Goal: Information Seeking & Learning: Compare options

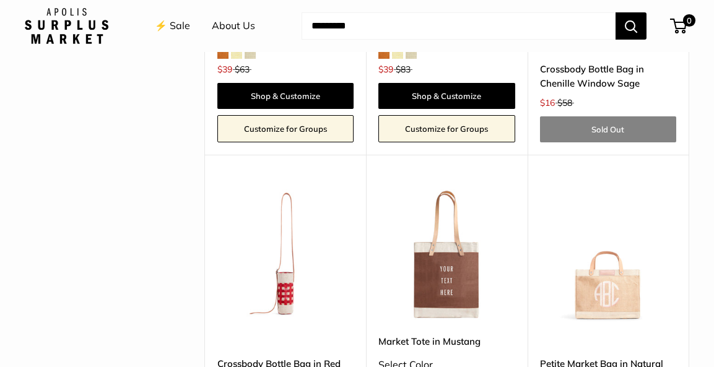
scroll to position [2757, 0]
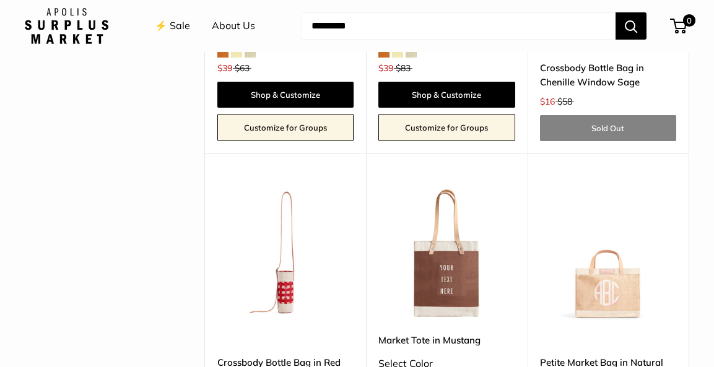
click at [251, 356] on link "Crossbody Bottle Bag in Red Gingham" at bounding box center [285, 370] width 136 height 29
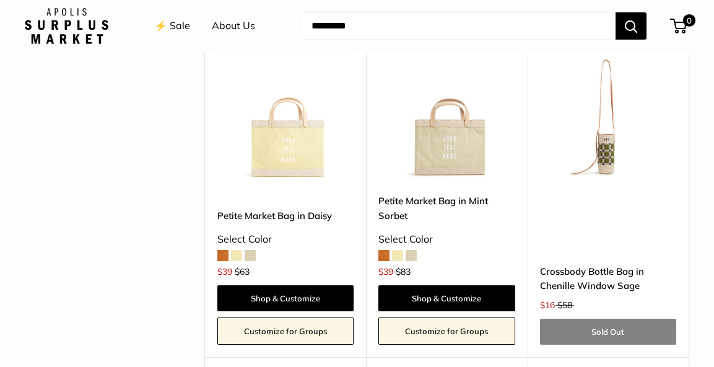
scroll to position [2549, 0]
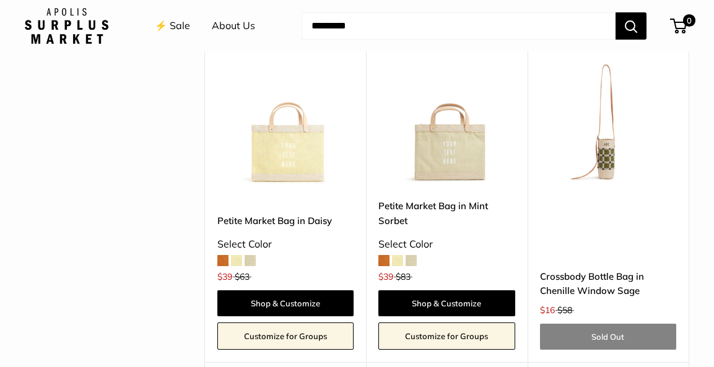
click at [562, 270] on link "Crossbody Bottle Bag in Chenille Window Sage" at bounding box center [608, 284] width 136 height 29
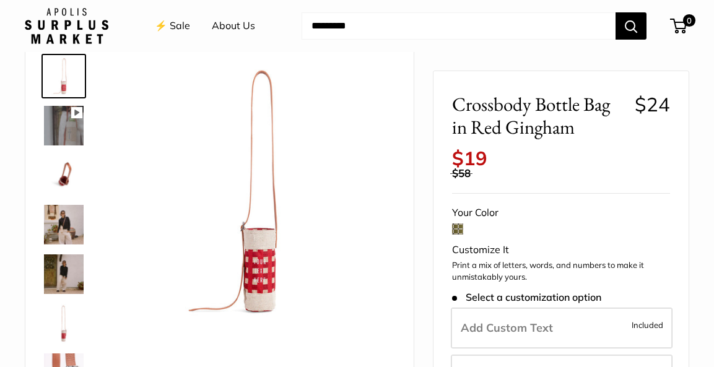
scroll to position [59, 0]
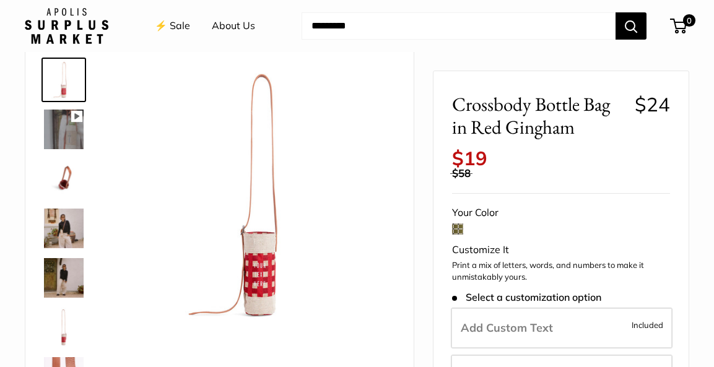
click at [63, 236] on img at bounding box center [64, 229] width 40 height 40
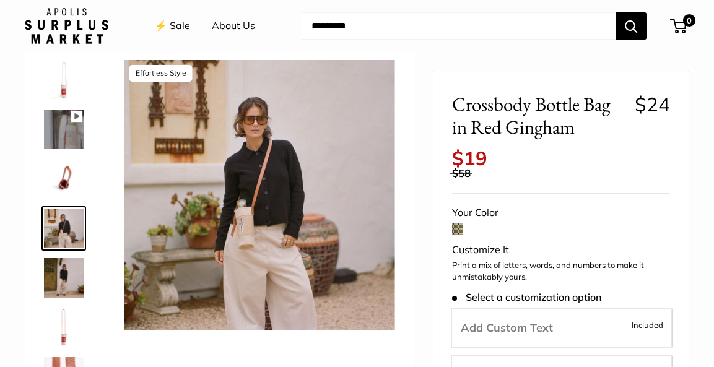
click at [66, 287] on img at bounding box center [64, 278] width 40 height 40
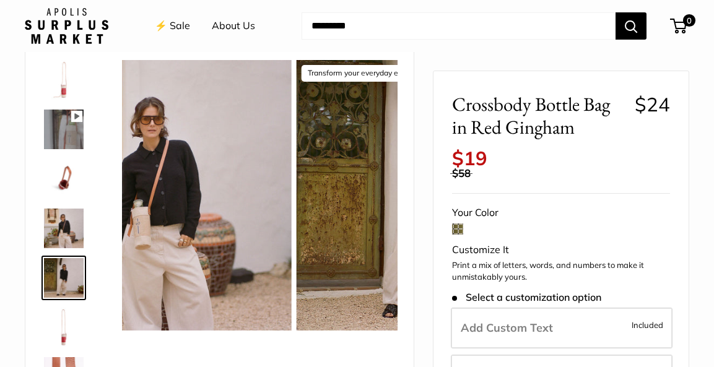
scroll to position [30, 0]
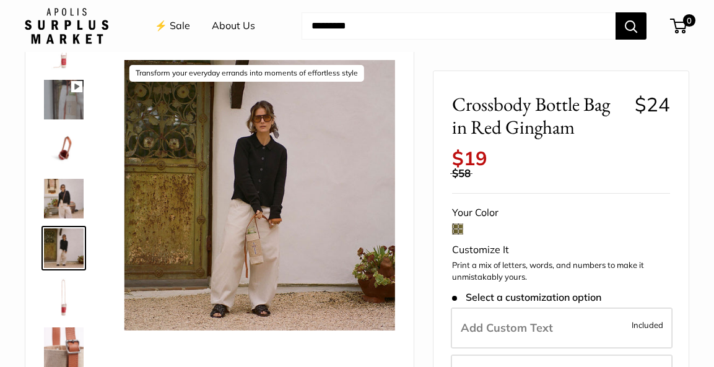
click at [64, 57] on img at bounding box center [64, 50] width 40 height 40
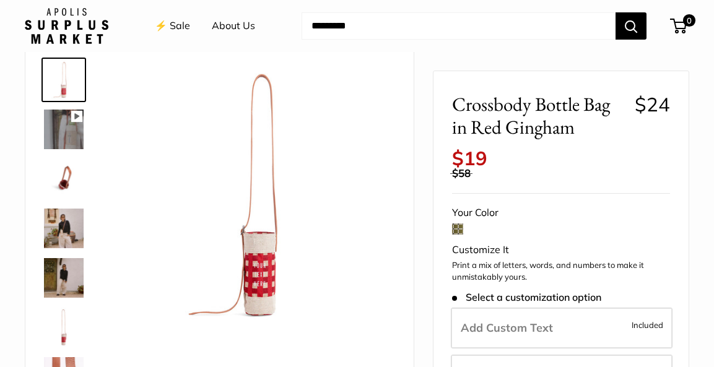
click at [66, 185] on img at bounding box center [64, 179] width 40 height 40
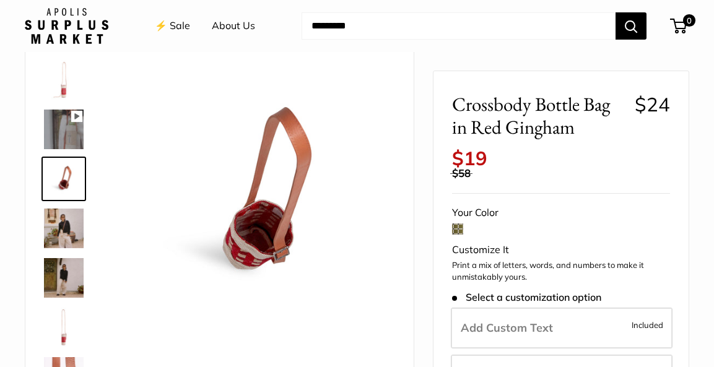
scroll to position [30, 0]
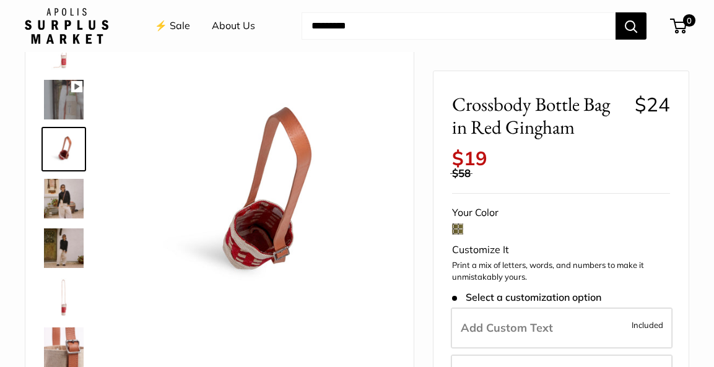
click at [64, 304] on img at bounding box center [64, 298] width 40 height 40
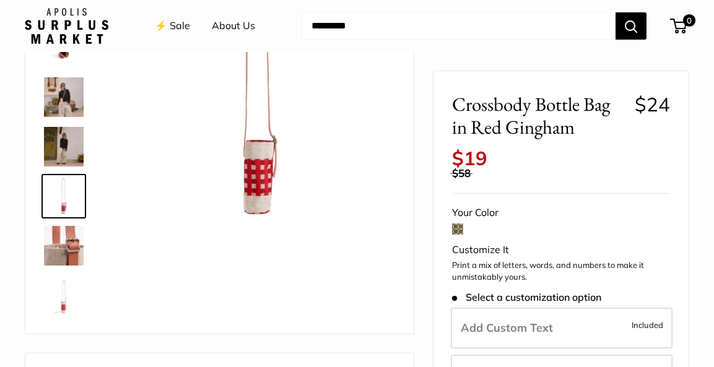
scroll to position [0, 0]
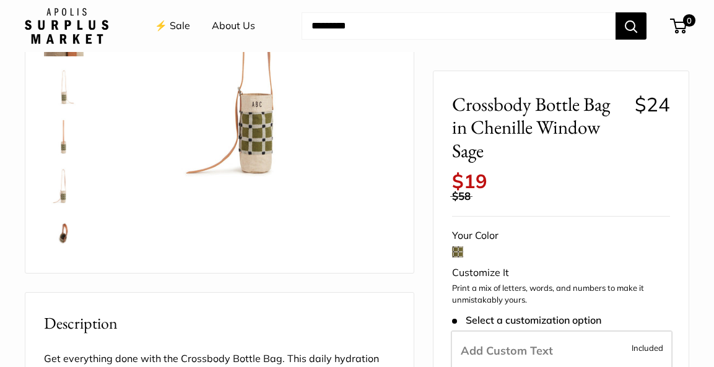
scroll to position [201, 0]
